Goal: Share content

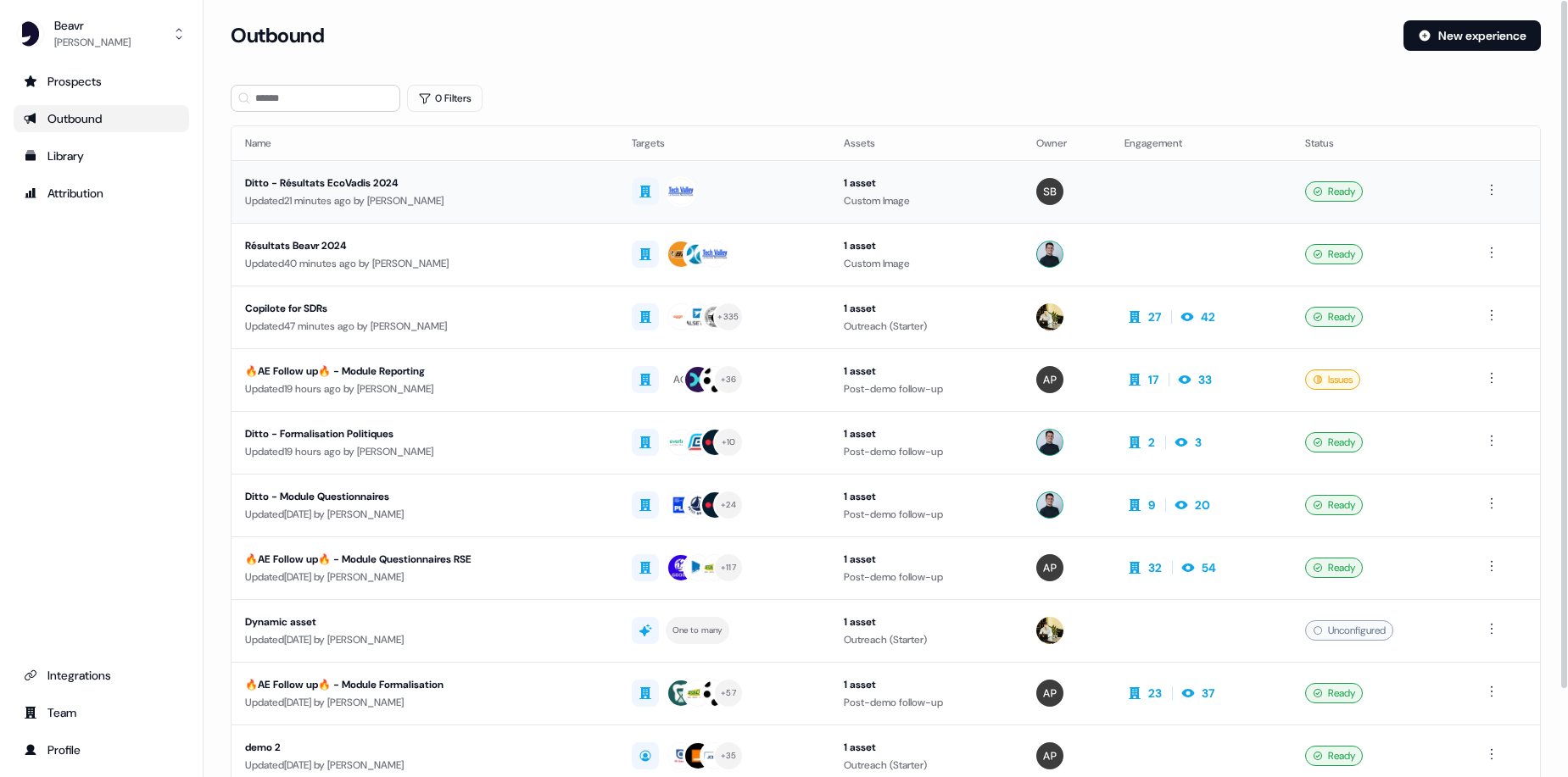
click at [530, 199] on div "Updated 21 minutes ago by [PERSON_NAME]" at bounding box center [425, 200] width 360 height 17
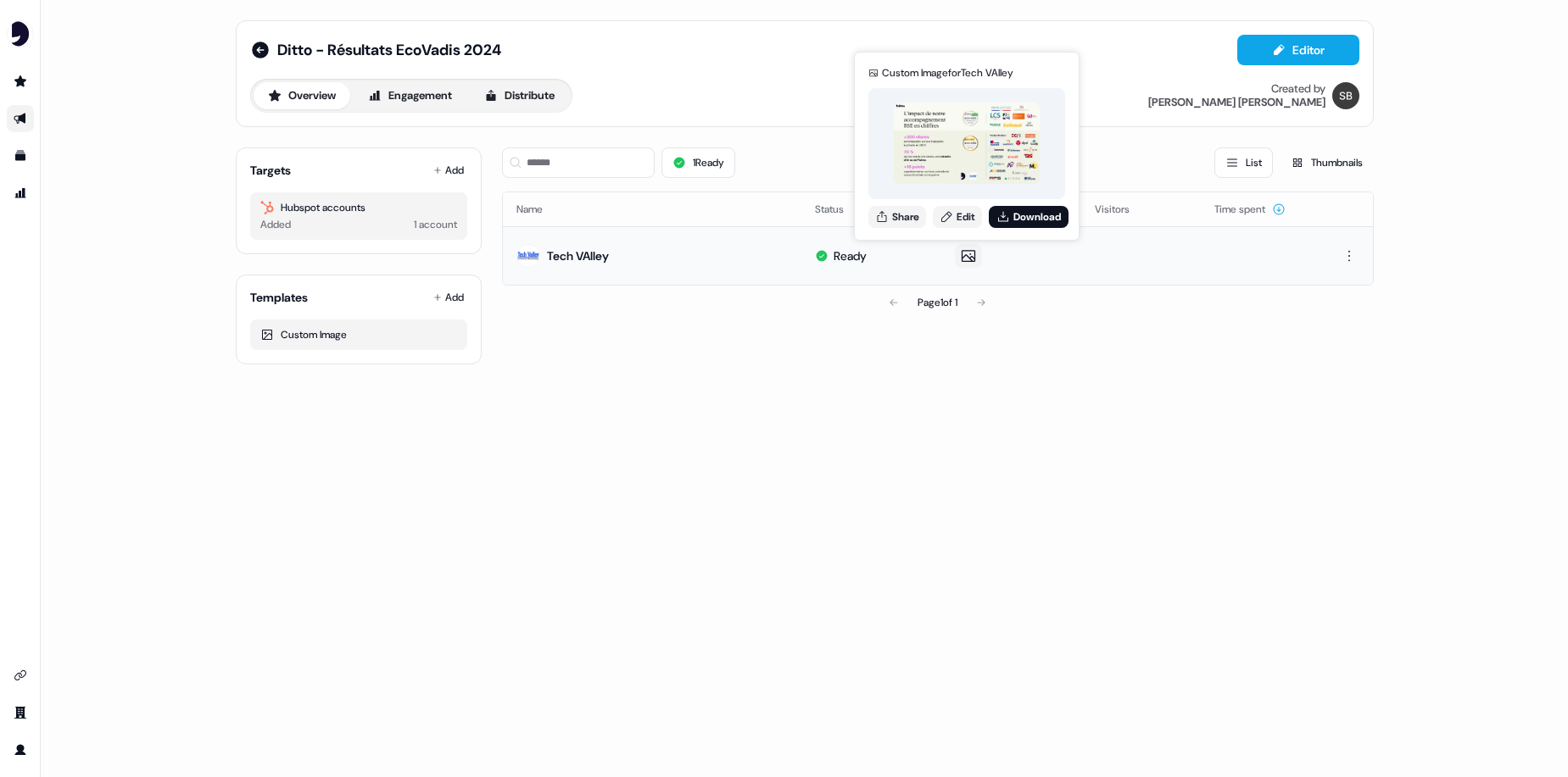
click at [974, 153] on img at bounding box center [966, 144] width 146 height 82
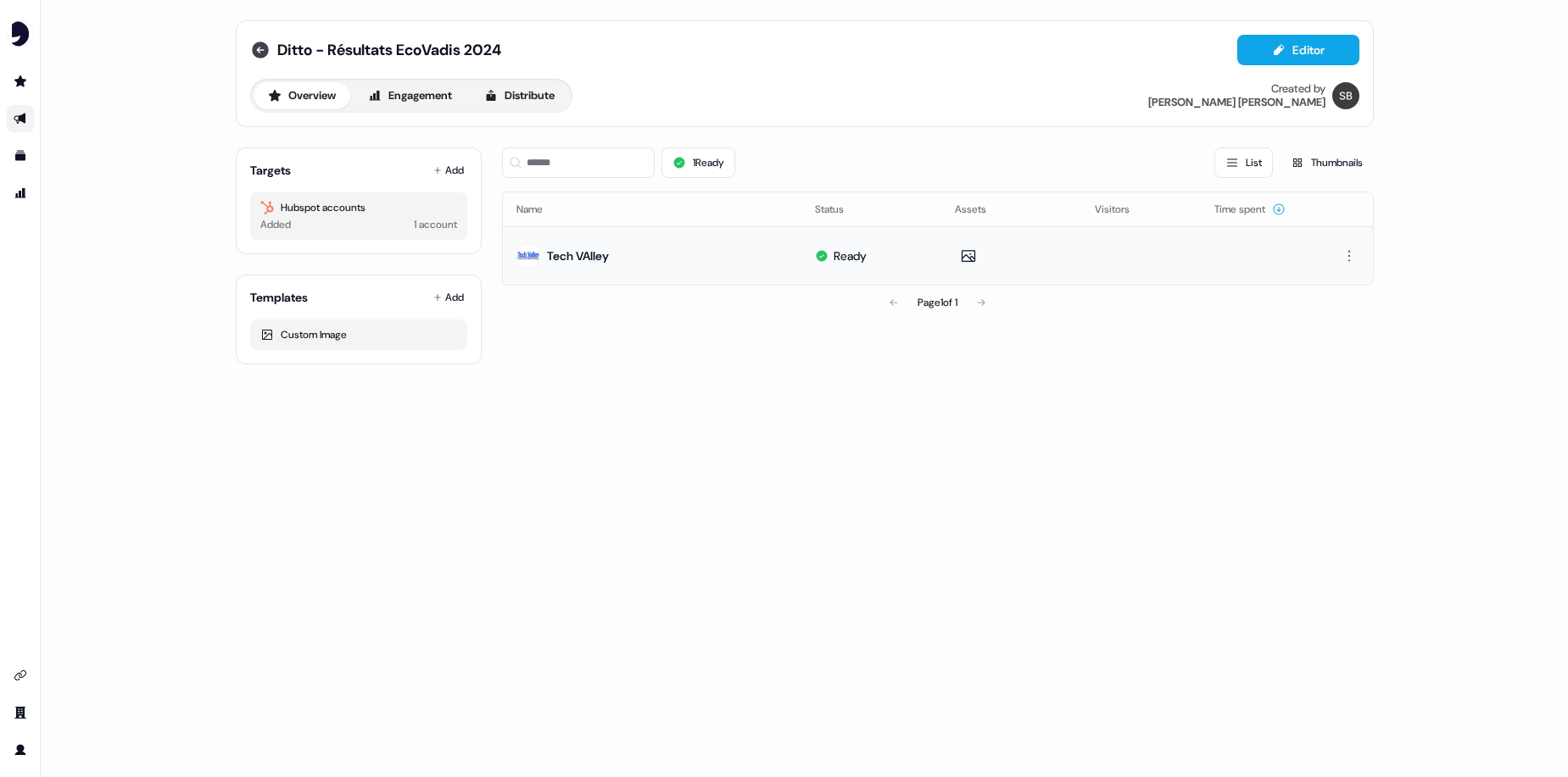
click at [257, 45] on icon at bounding box center [260, 50] width 17 height 17
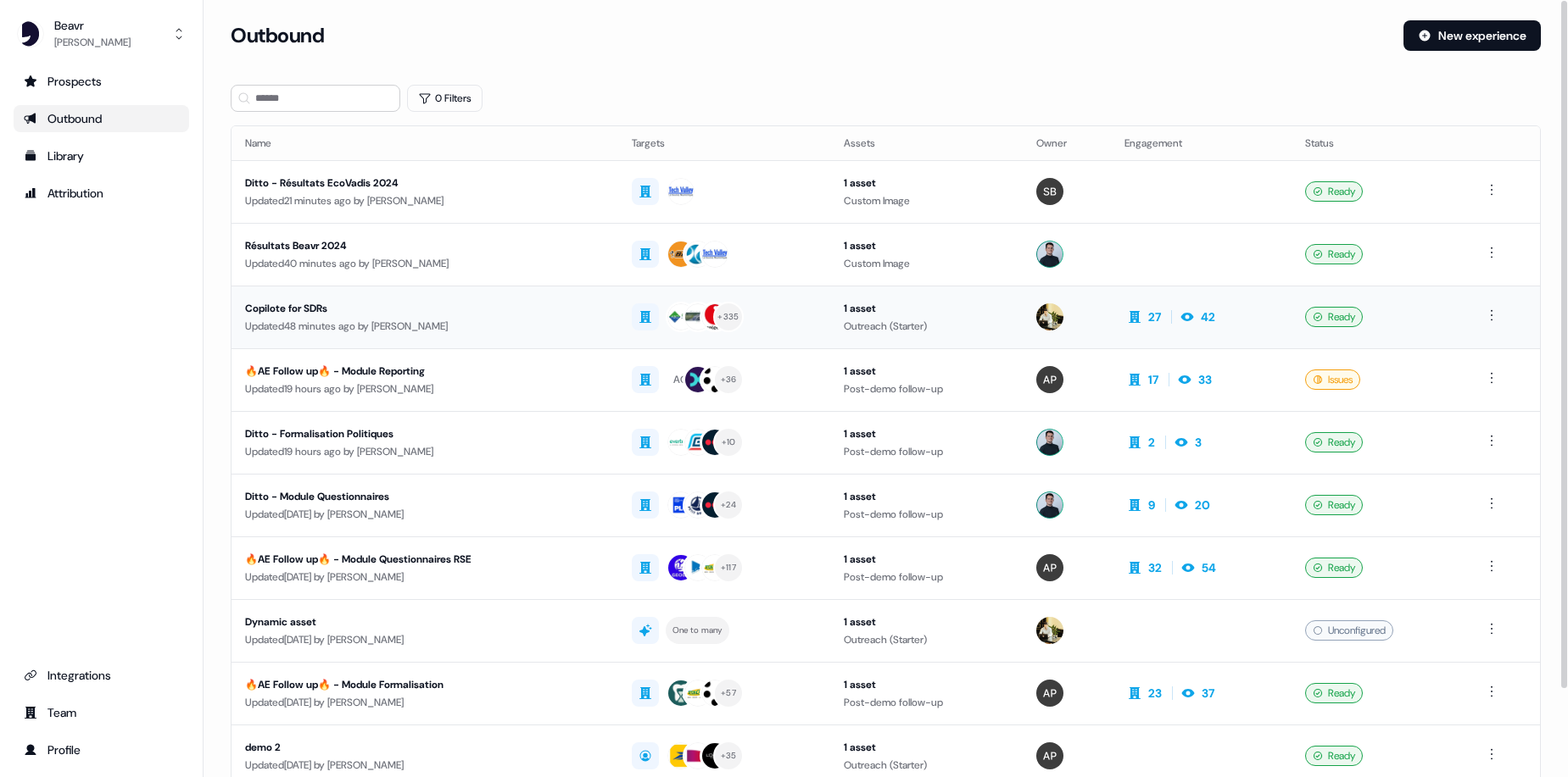
click at [441, 310] on div "Copilote for SDRs" at bounding box center [425, 308] width 360 height 17
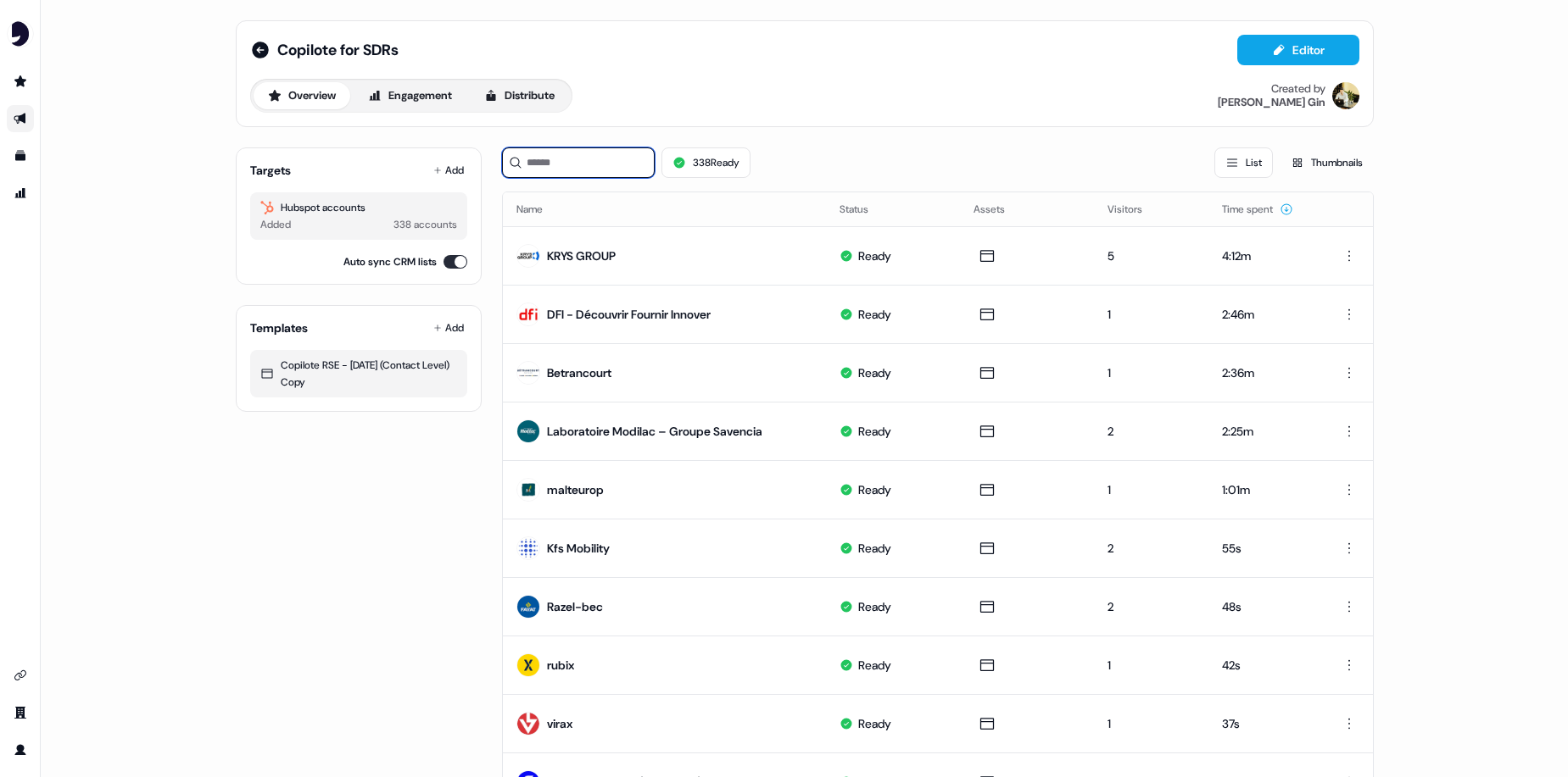
click at [568, 160] on input at bounding box center [578, 162] width 152 height 30
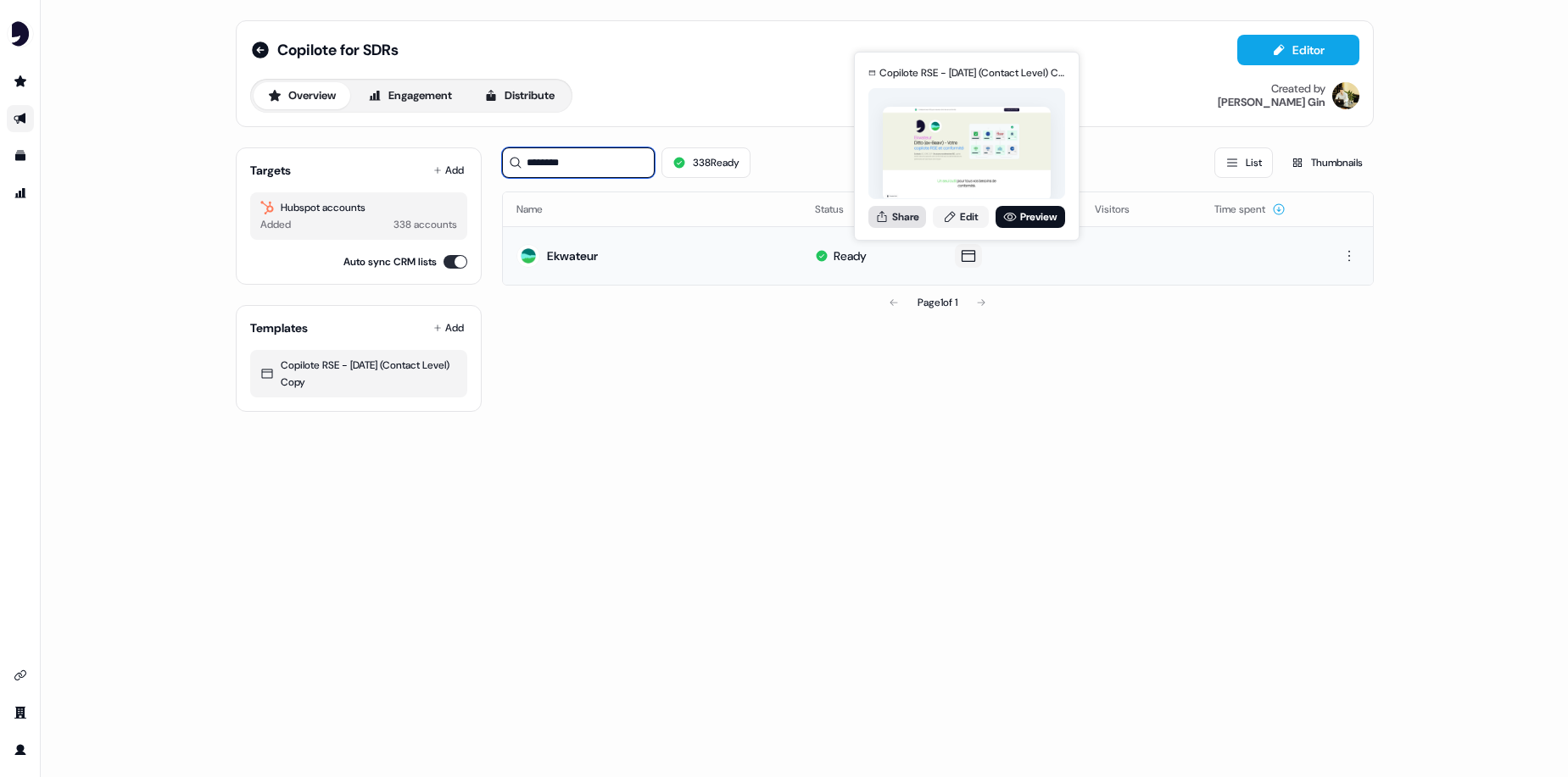
type input "********"
click at [906, 216] on button "Share" at bounding box center [897, 216] width 58 height 22
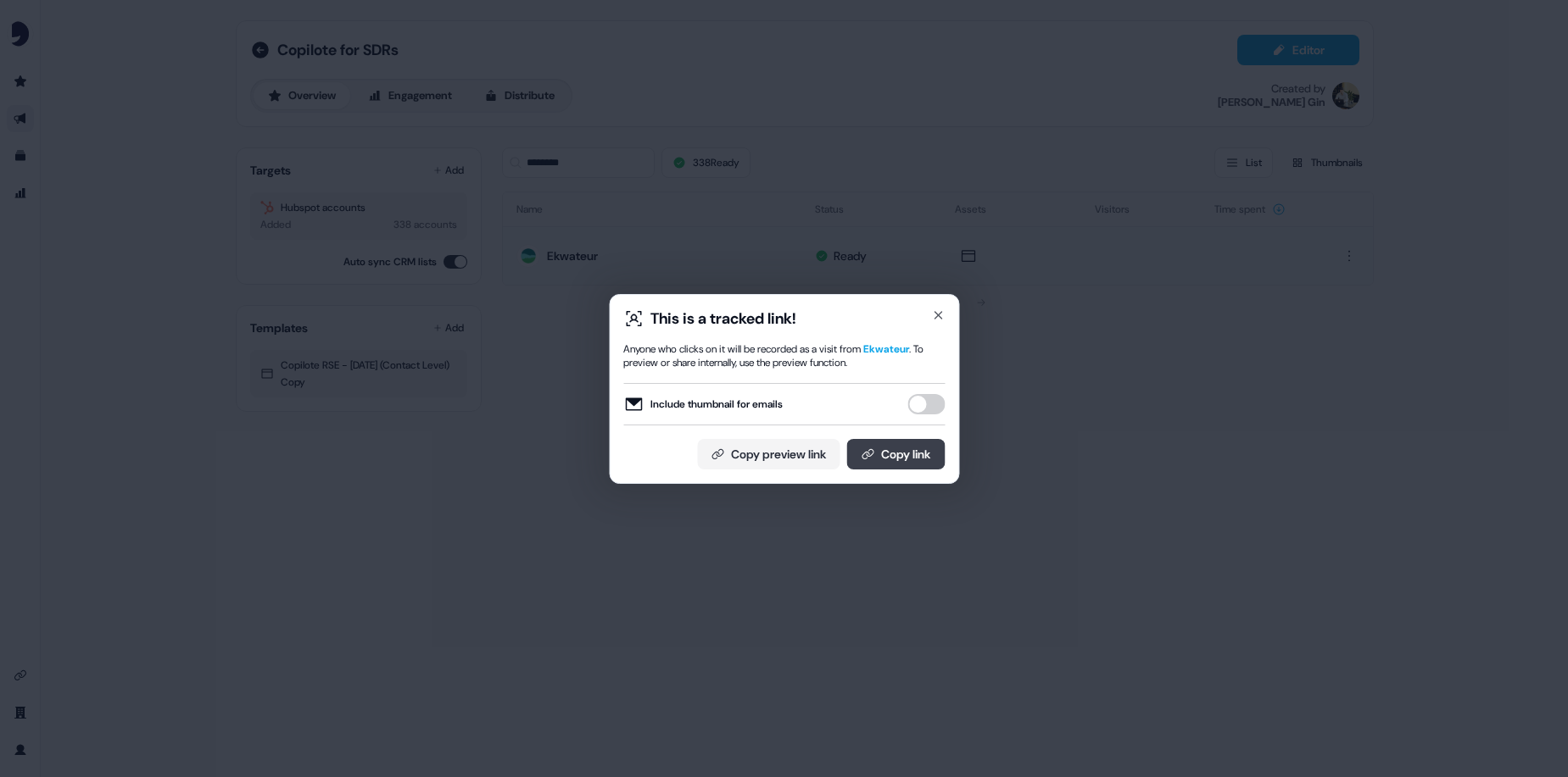
click at [868, 447] on icon at bounding box center [867, 454] width 13 height 13
